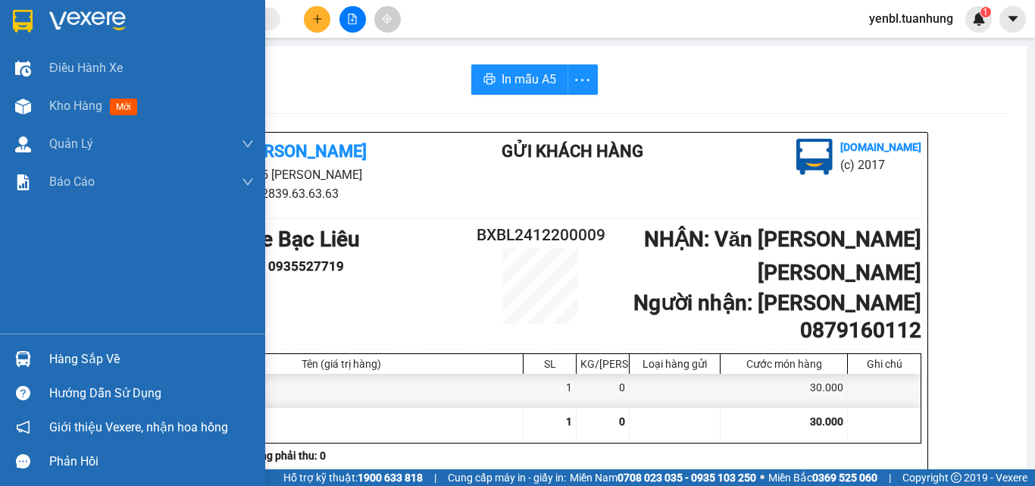
click at [56, 373] on div "Hàng sắp về" at bounding box center [132, 359] width 265 height 34
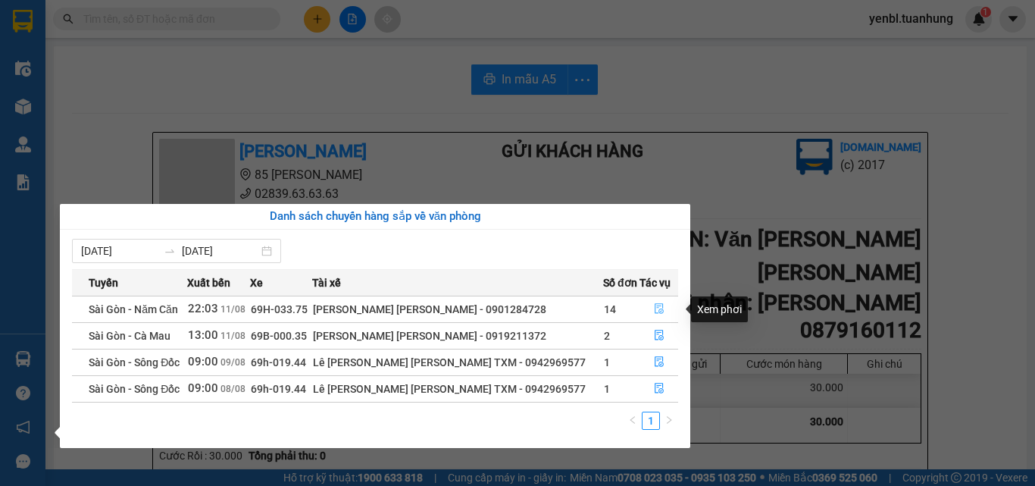
click at [657, 309] on icon "file-done" at bounding box center [658, 309] width 9 height 11
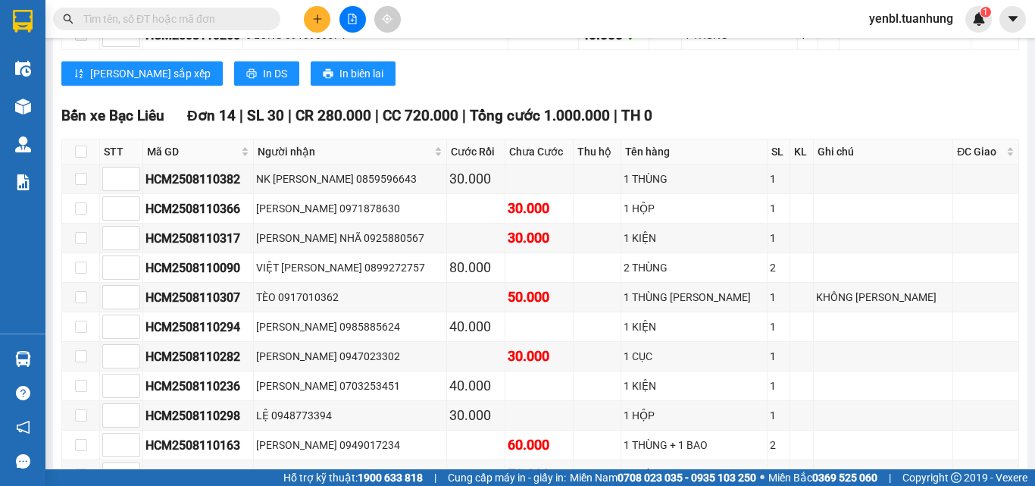
scroll to position [5942, 0]
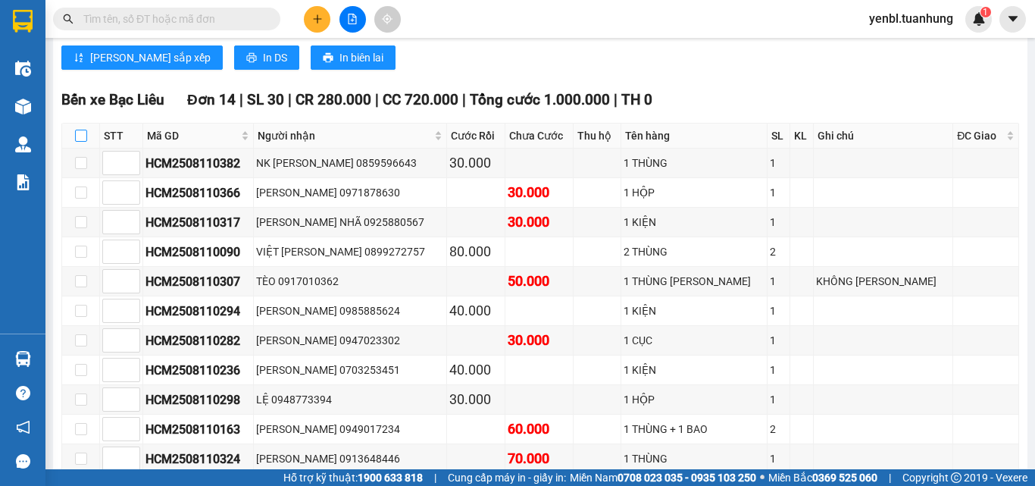
click at [82, 130] on input "checkbox" at bounding box center [81, 136] width 12 height 12
checkbox input "true"
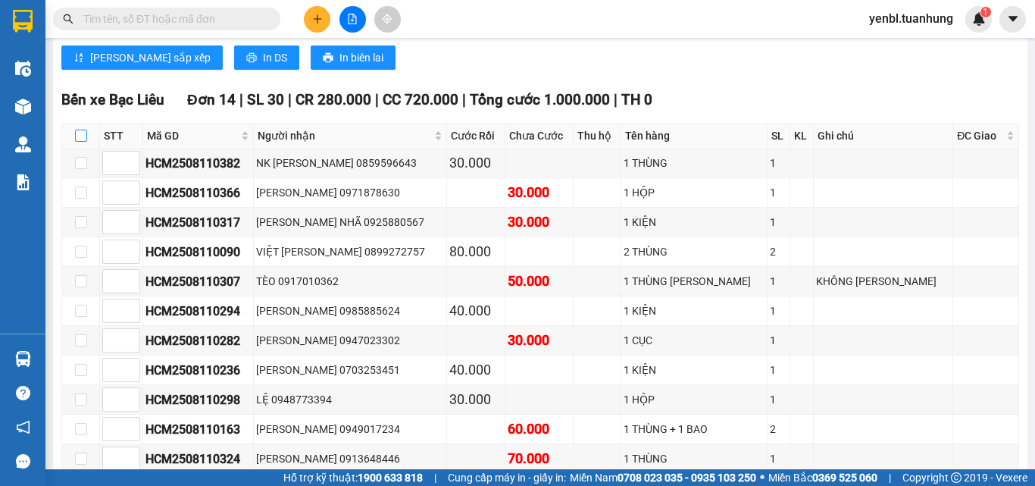
checkbox input "true"
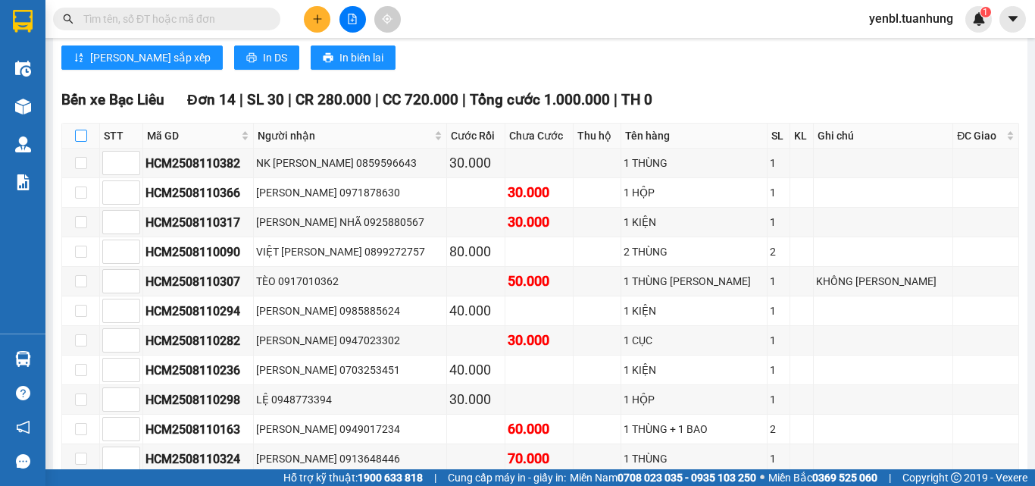
checkbox input "true"
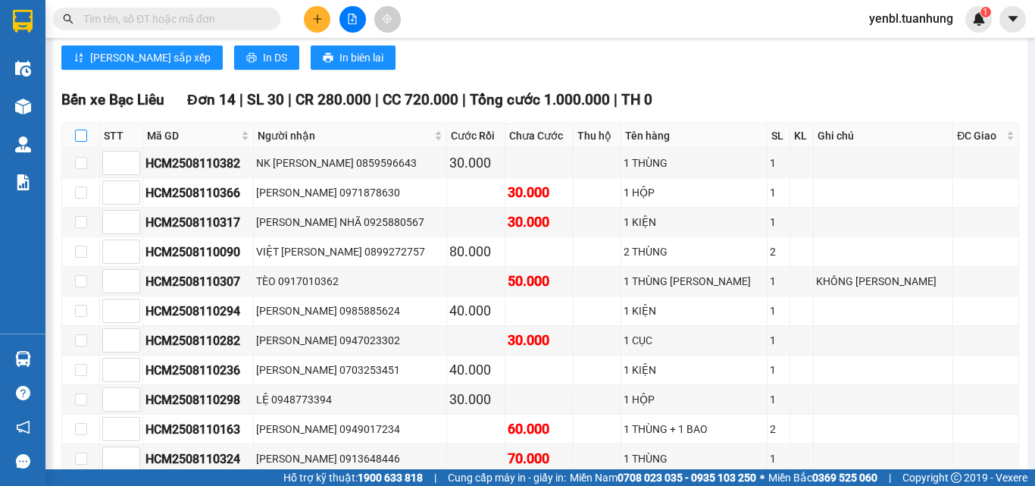
checkbox input "true"
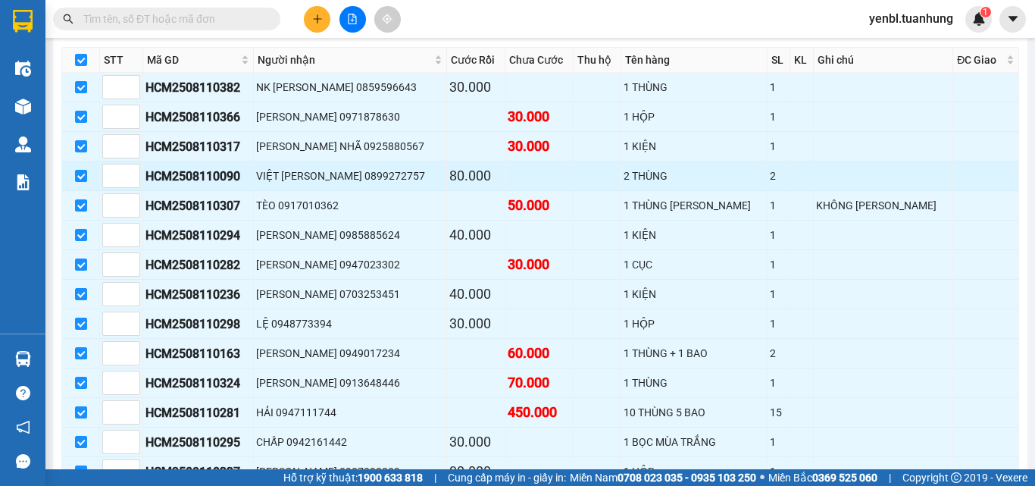
scroll to position [6094, 0]
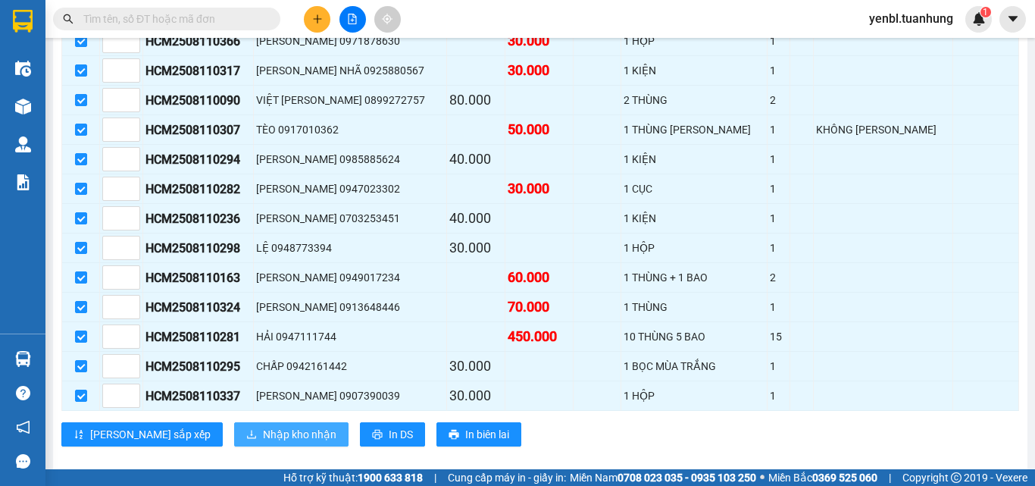
click at [263, 426] on span "Nhập kho nhận" at bounding box center [299, 434] width 73 height 17
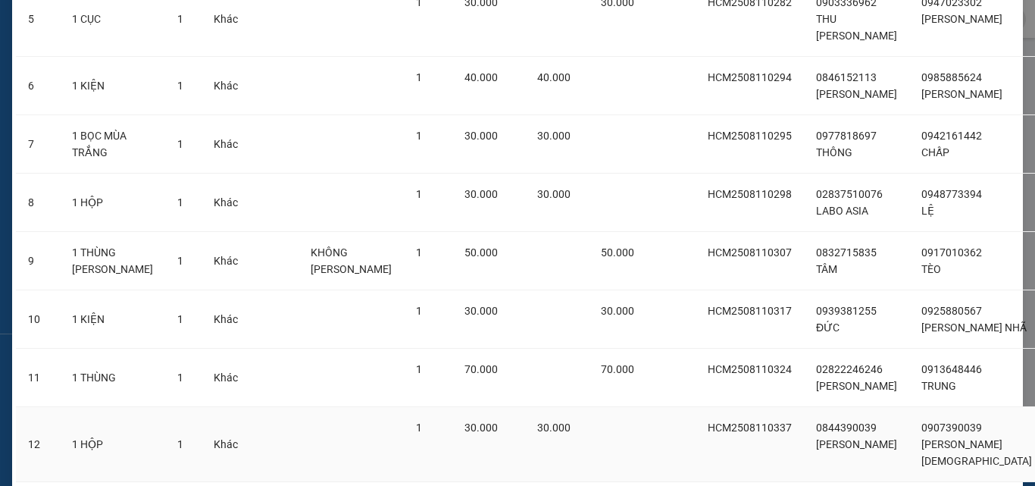
scroll to position [636, 0]
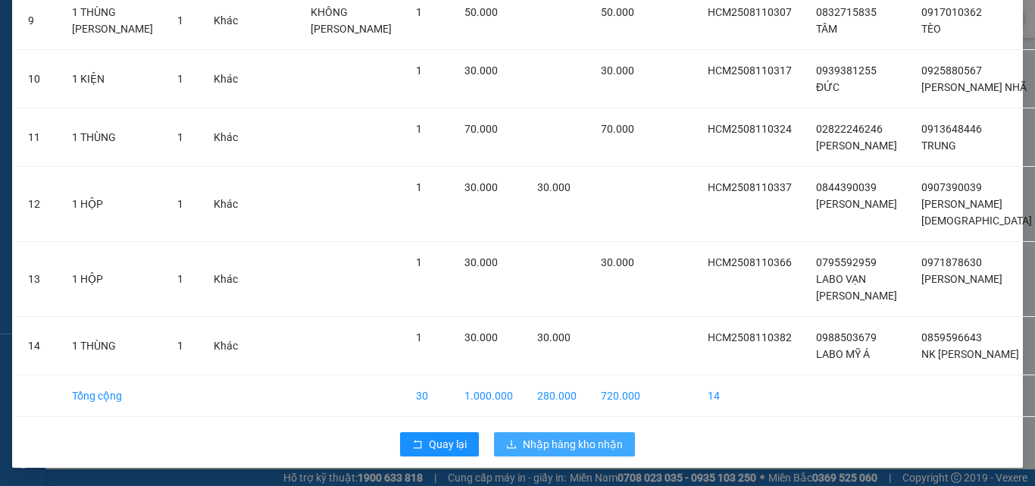
click at [561, 435] on button "Nhập hàng kho nhận" at bounding box center [564, 444] width 141 height 24
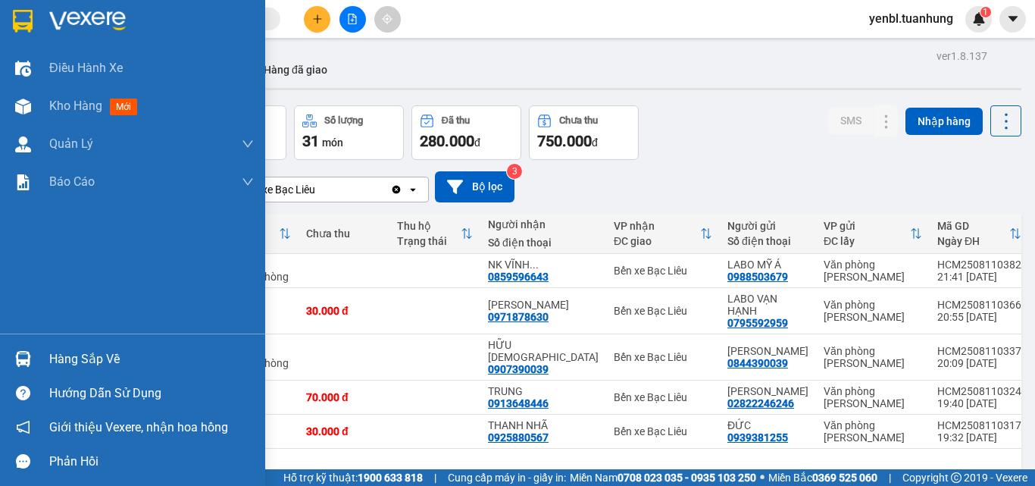
click at [51, 357] on div "Hàng sắp về" at bounding box center [151, 359] width 205 height 23
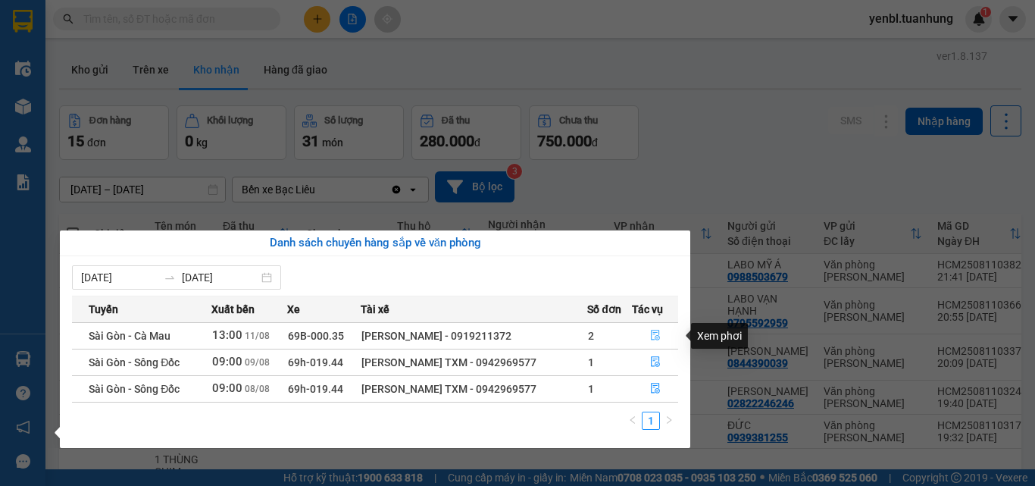
click at [660, 336] on icon "file-done" at bounding box center [655, 335] width 9 height 11
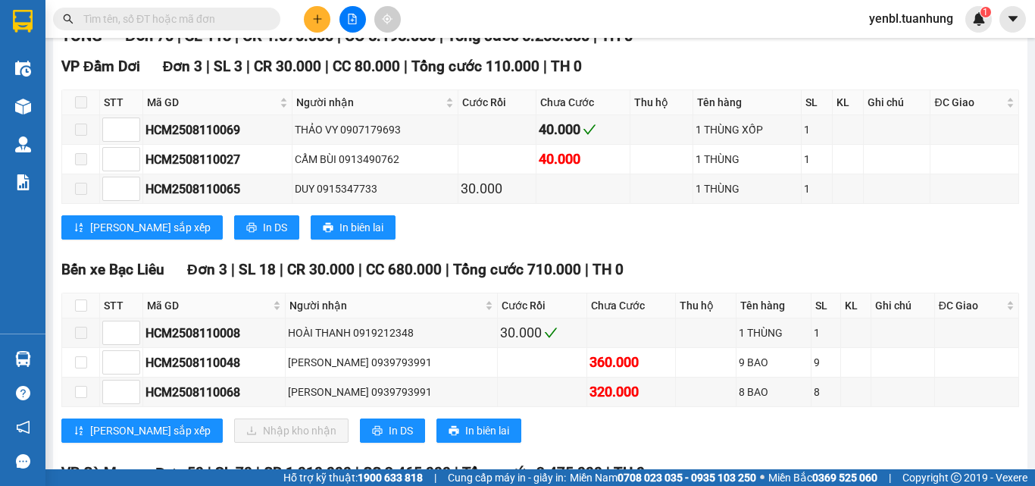
scroll to position [303, 0]
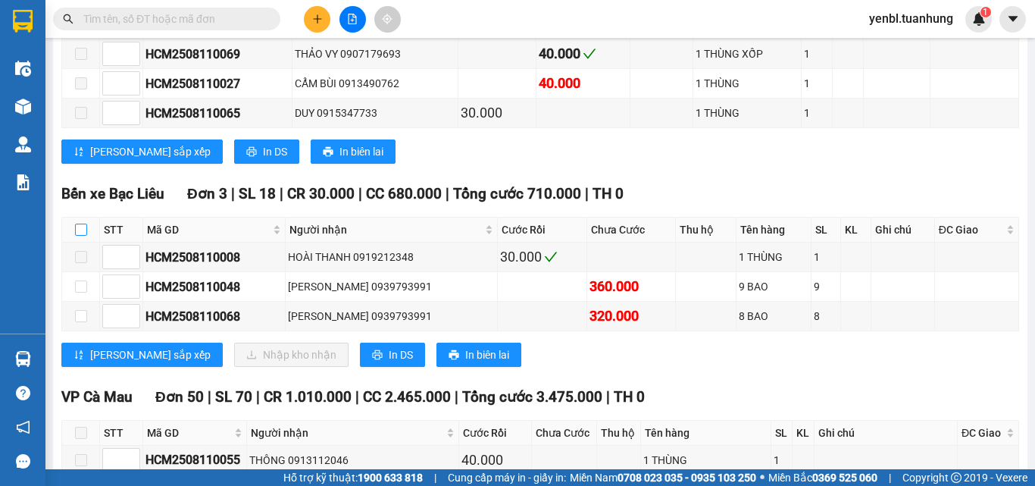
click at [80, 236] on input "checkbox" at bounding box center [81, 229] width 12 height 12
checkbox input "true"
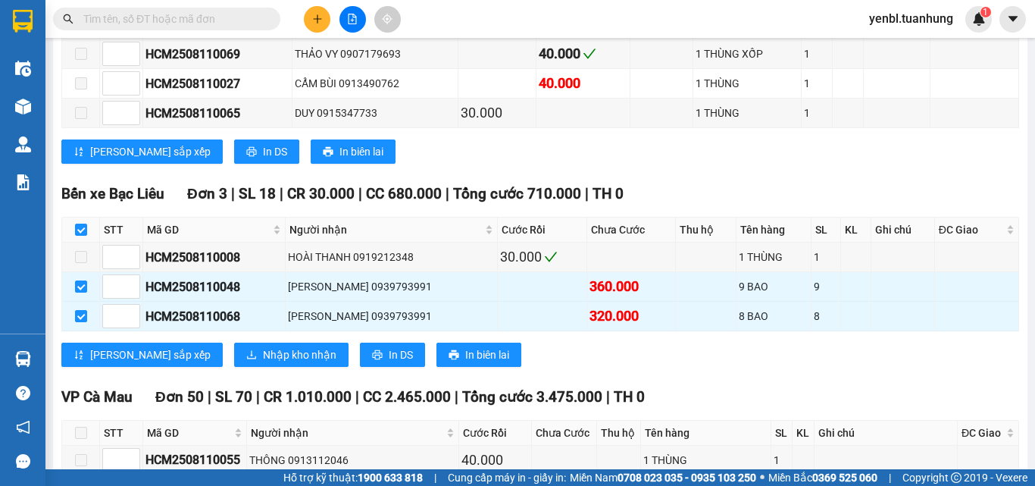
click at [245, 378] on div "Bến xe Bạc Liêu Đơn 3 | SL 18 | CR 30.000 | CC 680.000 | Tổng cước 710.000 | TH…" at bounding box center [539, 280] width 957 height 195
click at [263, 363] on span "Nhập kho nhận" at bounding box center [299, 354] width 73 height 17
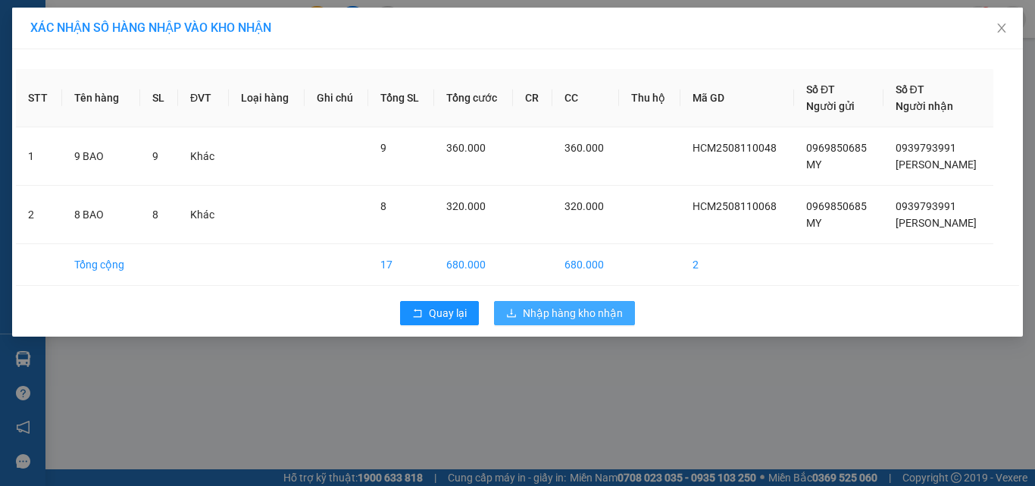
click at [545, 318] on span "Nhập hàng kho nhận" at bounding box center [573, 312] width 100 height 17
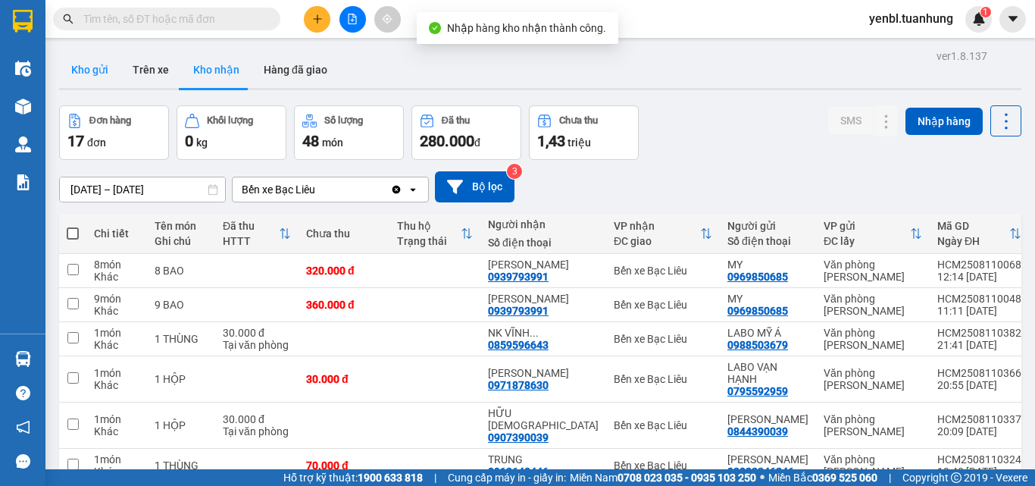
click at [80, 58] on button "Kho gửi" at bounding box center [89, 70] width 61 height 36
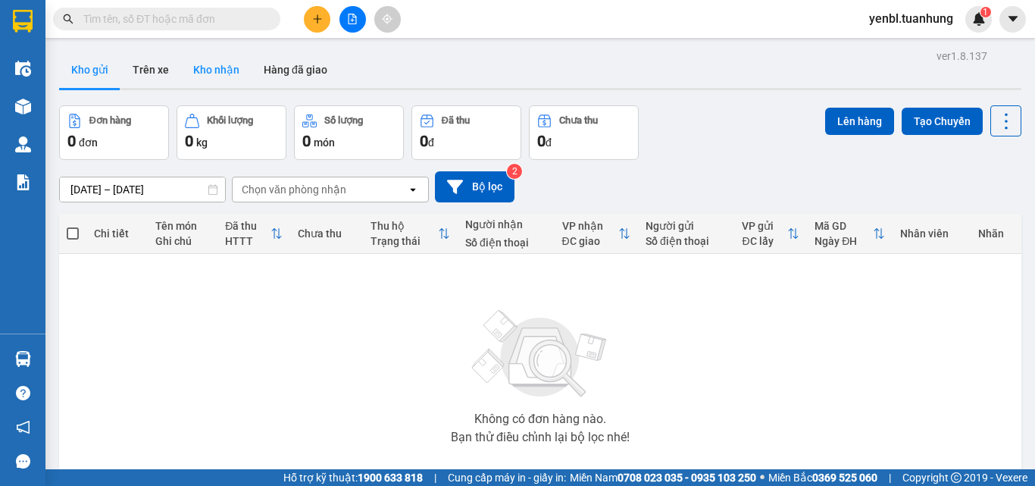
click at [227, 65] on button "Kho nhận" at bounding box center [216, 70] width 70 height 36
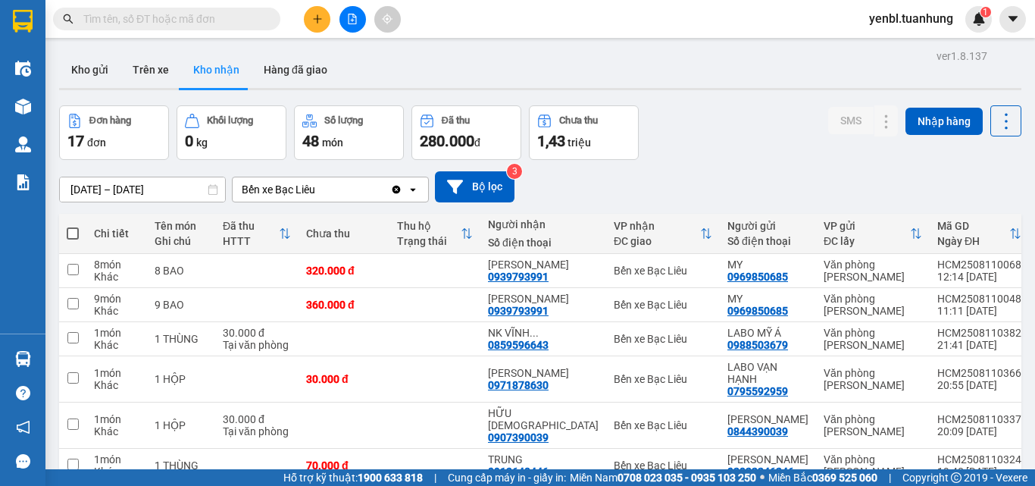
click at [181, 52] on button "Kho nhận" at bounding box center [216, 70] width 70 height 36
